Goal: Navigation & Orientation: Go to known website

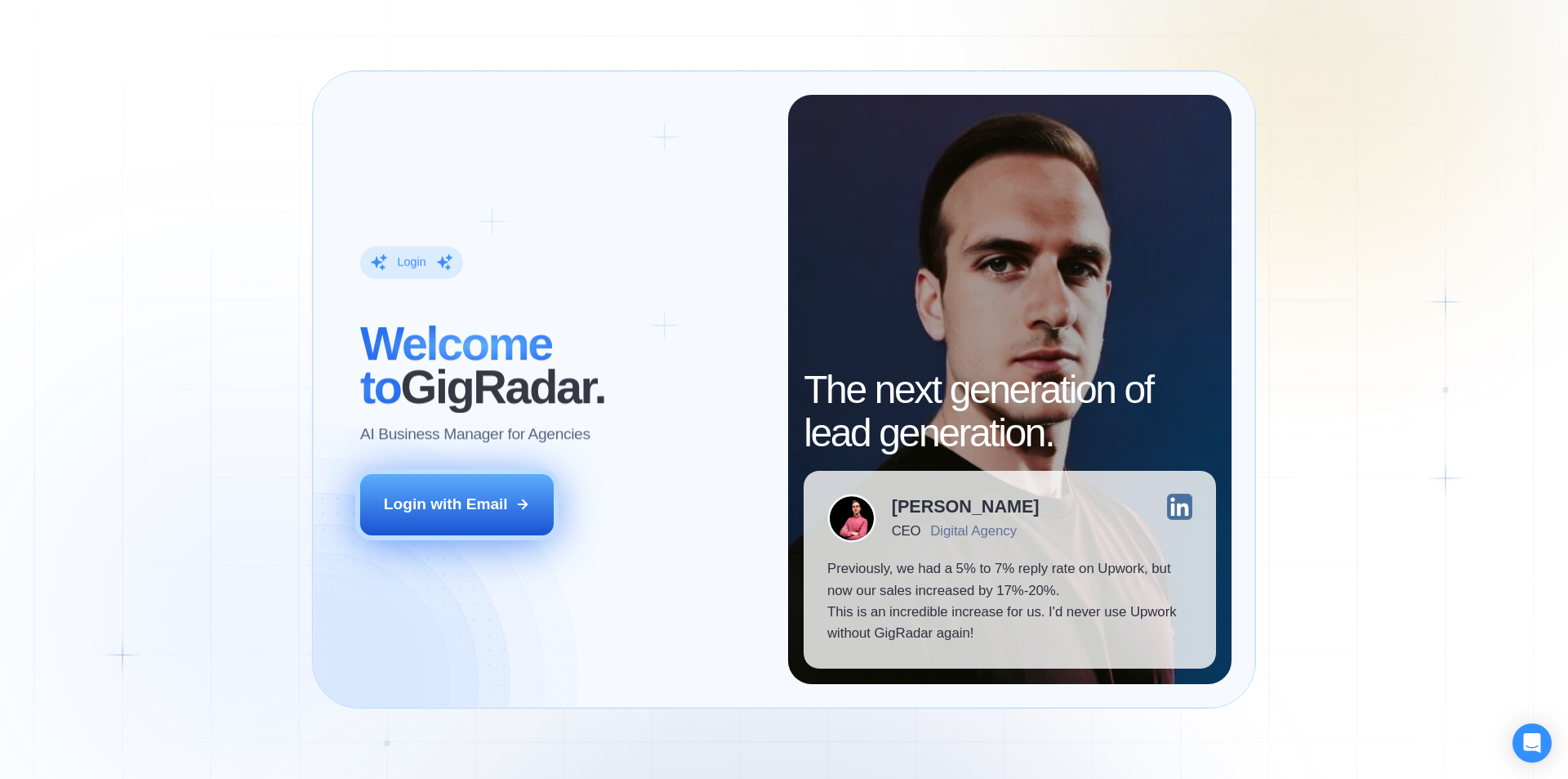
click at [465, 501] on div "Login with Email" at bounding box center [447, 503] width 124 height 21
